Goal: Transaction & Acquisition: Purchase product/service

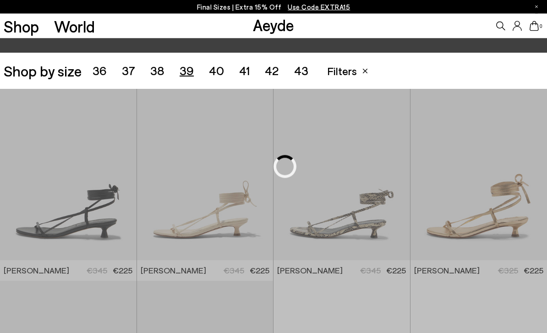
scroll to position [152, 0]
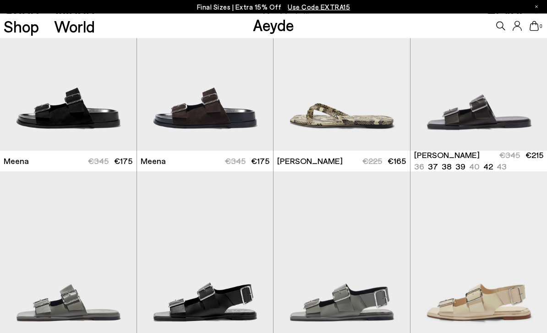
scroll to position [2359, 0]
click at [98, 118] on img "1 / 6" at bounding box center [68, 64] width 136 height 171
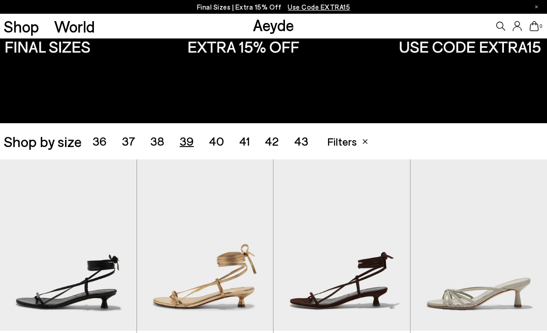
scroll to position [0, 0]
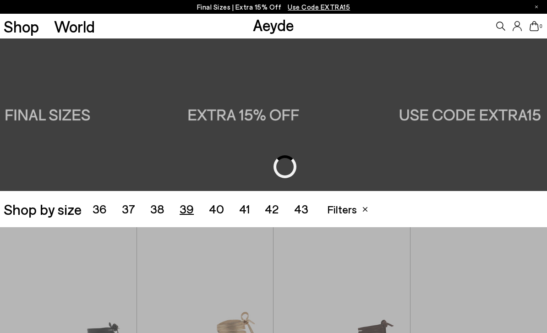
scroll to position [1524, 0]
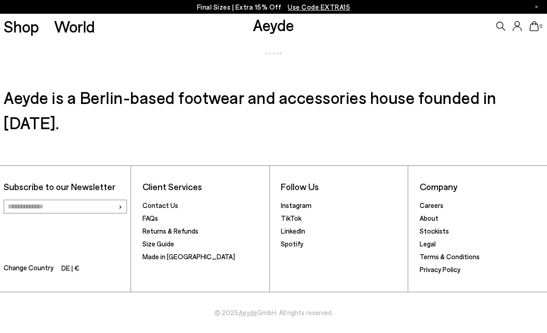
scroll to position [1314, 0]
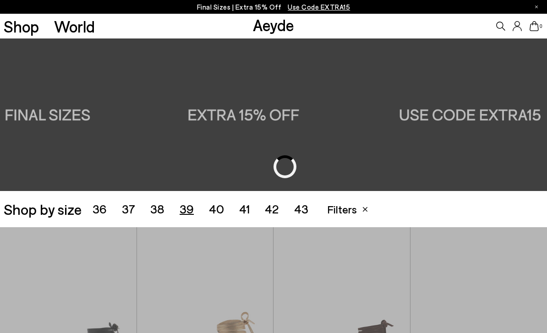
scroll to position [371, 0]
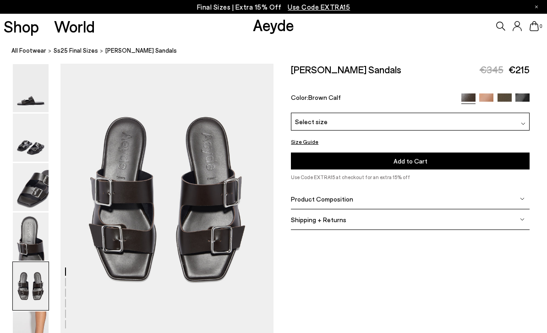
scroll to position [1146, 0]
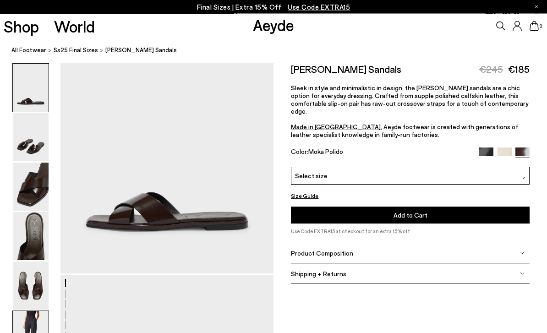
click at [22, 0] on html "Your item is added to cart. View Cart × Final Sizes | Extra 15% Off Use Code EX…" at bounding box center [273, 92] width 547 height 333
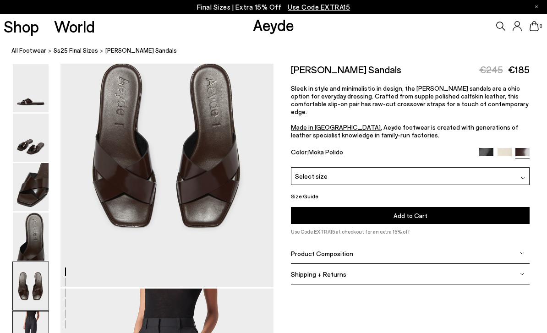
scroll to position [1184, 0]
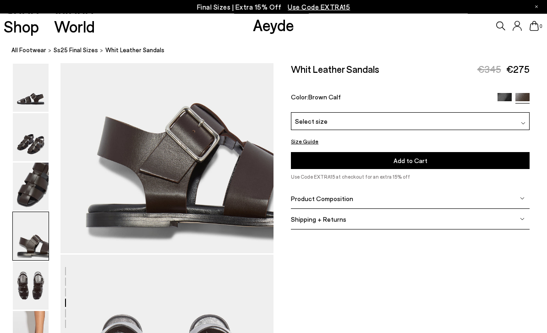
scroll to position [917, 0]
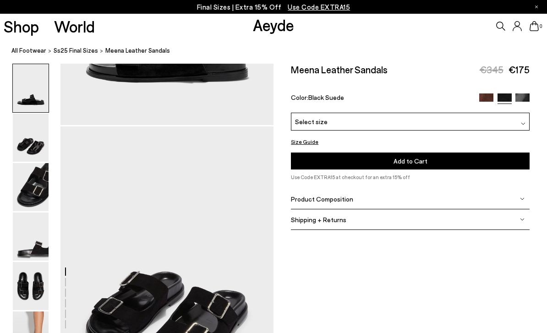
scroll to position [194, 0]
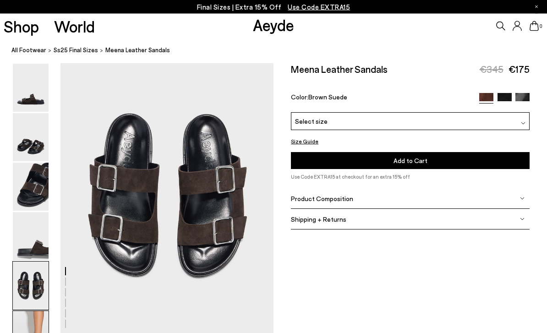
scroll to position [1113, 0]
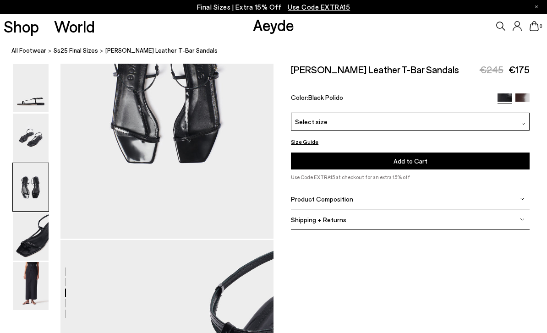
scroll to position [646, 0]
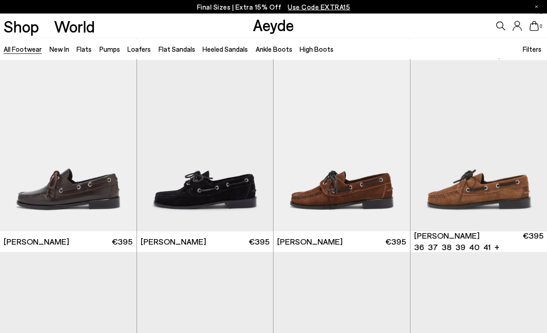
scroll to position [959, 0]
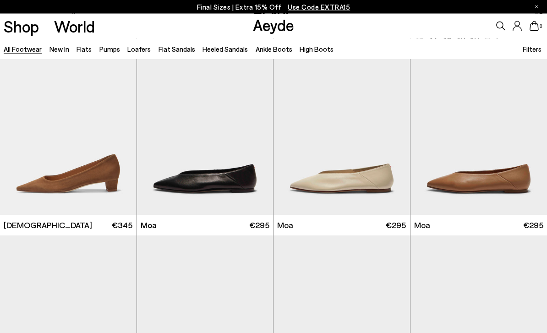
scroll to position [3087, 0]
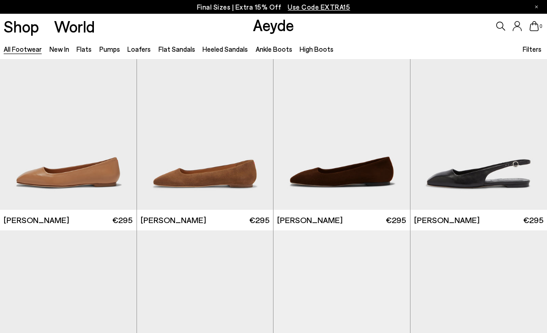
scroll to position [6599, 0]
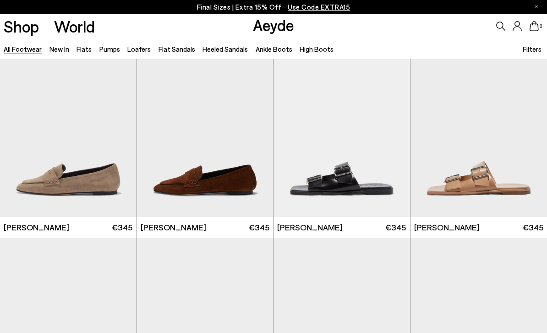
scroll to position [7881, 0]
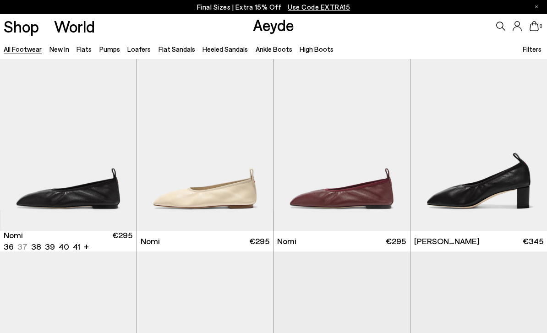
scroll to position [9120, 0]
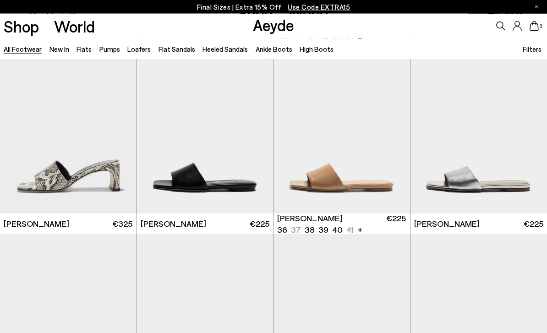
scroll to position [10191, 0]
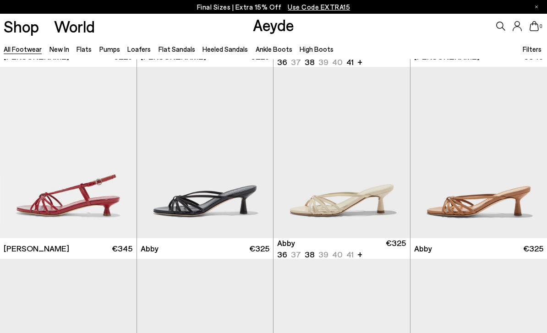
scroll to position [10593, 0]
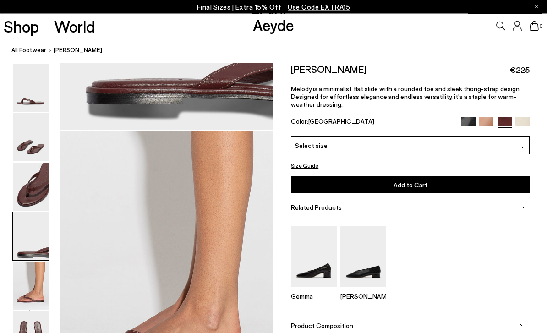
scroll to position [1056, 0]
